Goal: Information Seeking & Learning: Learn about a topic

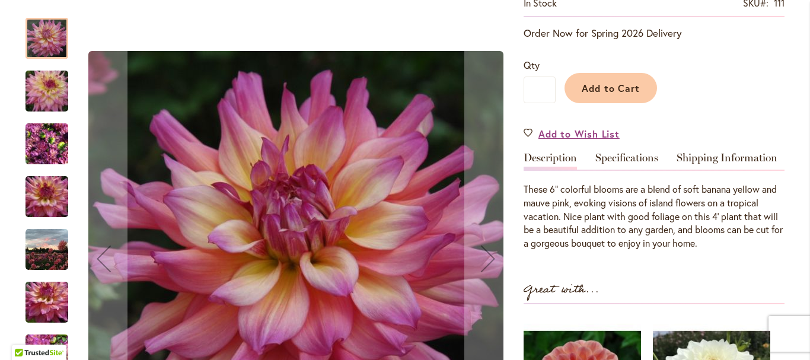
scroll to position [267, 0]
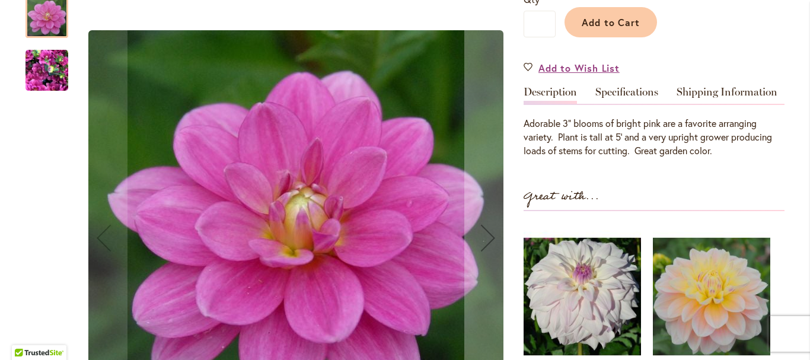
scroll to position [313, 0]
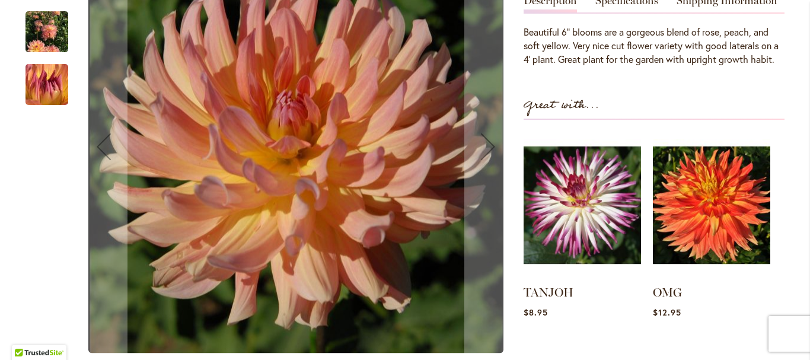
scroll to position [394, 0]
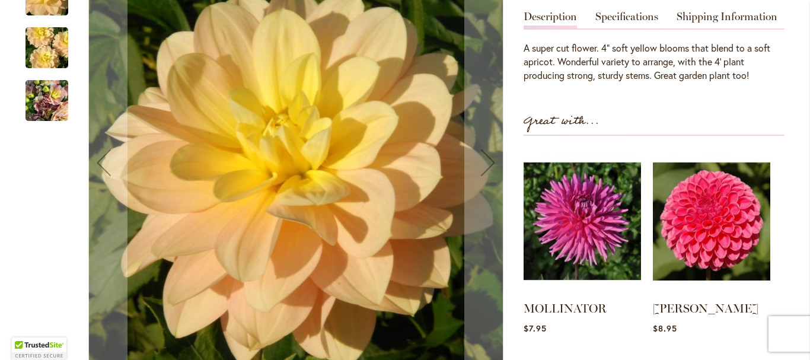
scroll to position [481, 0]
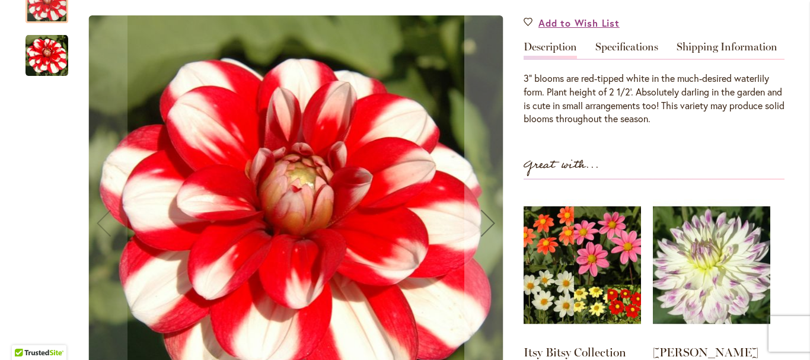
scroll to position [346, 0]
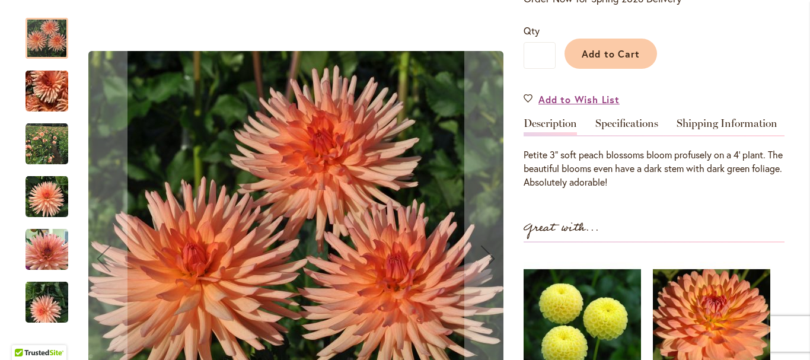
scroll to position [286, 0]
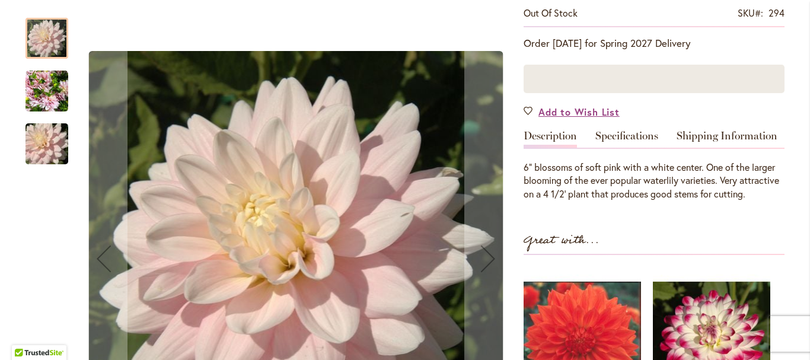
scroll to position [241, 0]
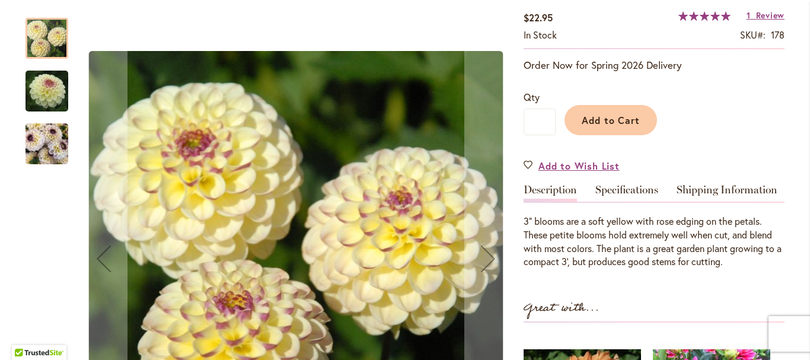
scroll to position [225, 0]
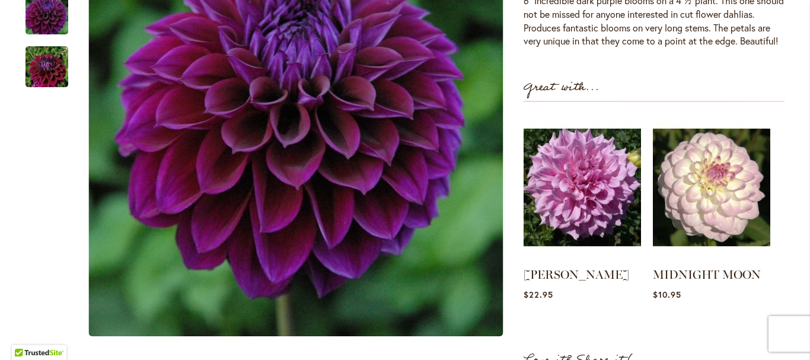
scroll to position [357, 0]
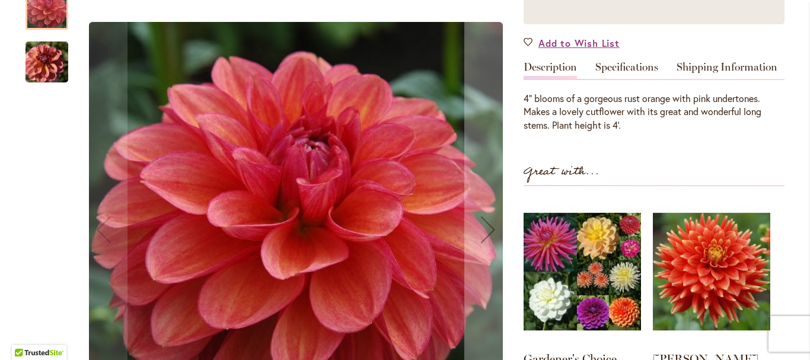
scroll to position [295, 0]
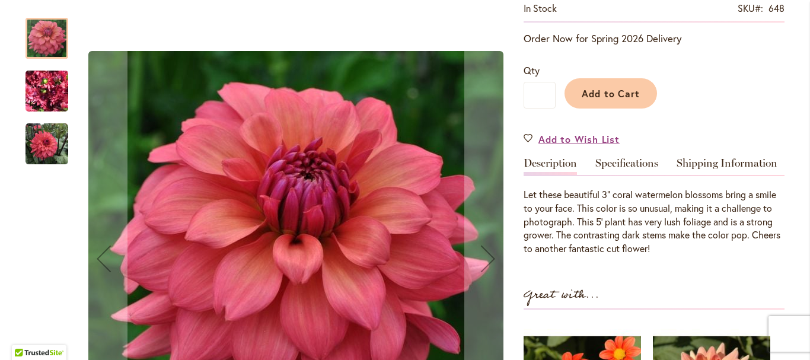
scroll to position [299, 0]
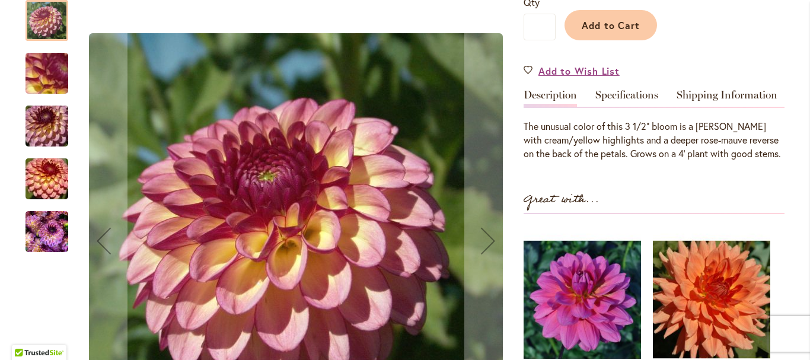
scroll to position [352, 0]
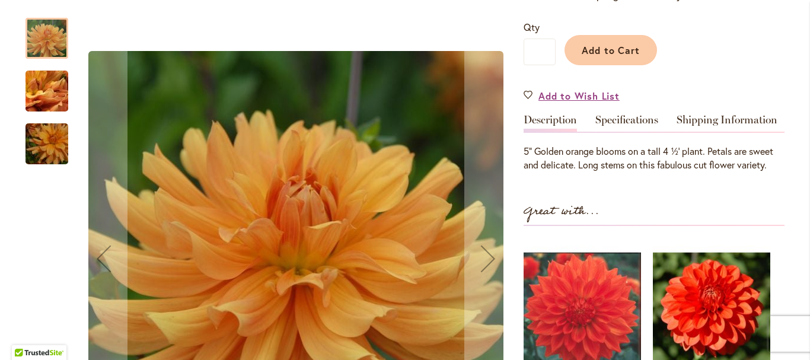
scroll to position [393, 0]
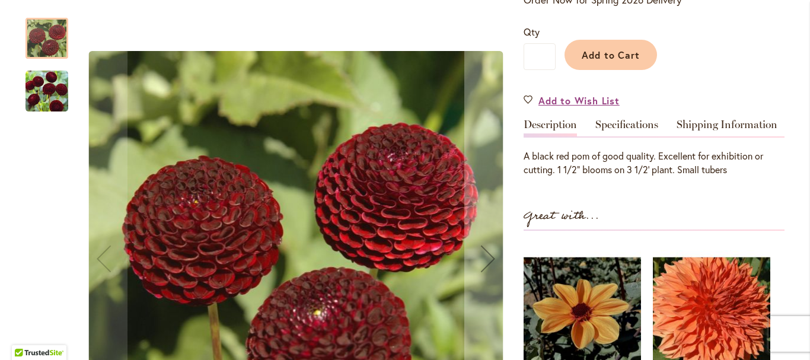
scroll to position [279, 0]
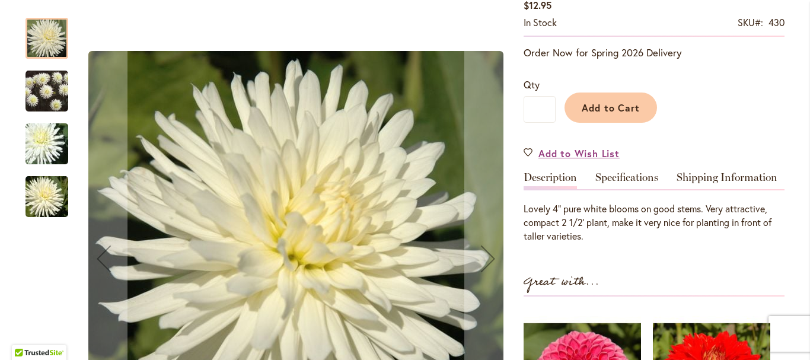
scroll to position [226, 0]
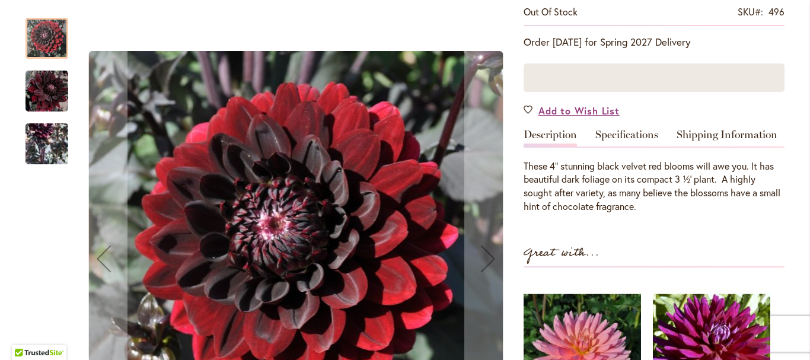
scroll to position [276, 0]
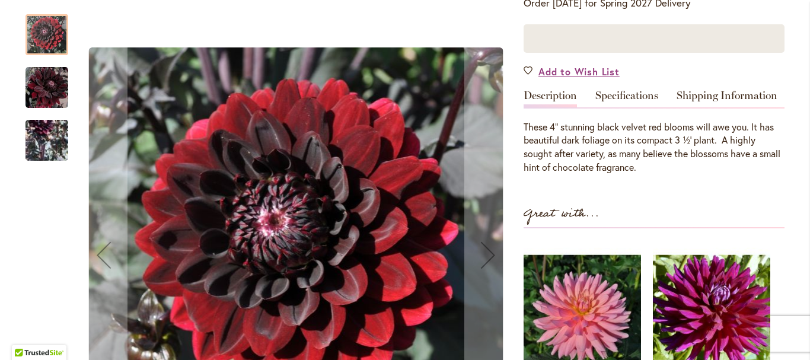
click at [34, 78] on img "Karma Choc" at bounding box center [46, 87] width 43 height 44
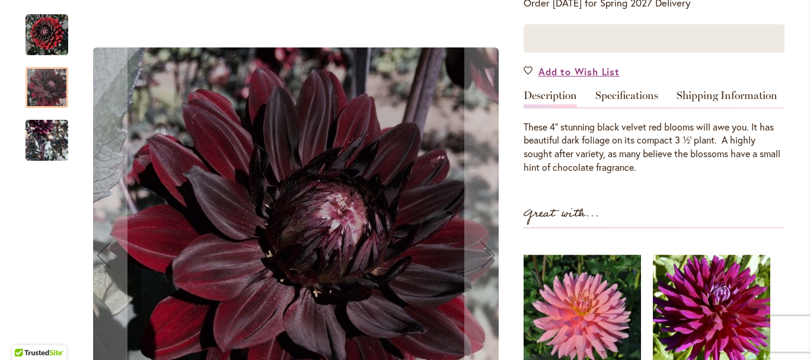
click at [44, 134] on img "Karma Choc" at bounding box center [46, 140] width 43 height 87
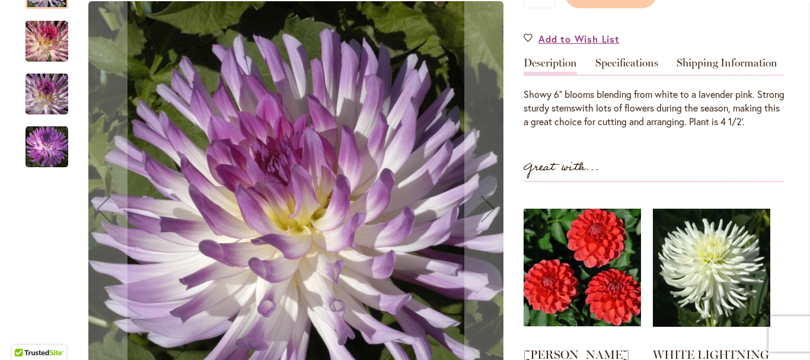
scroll to position [321, 0]
